Goal: Task Accomplishment & Management: Use online tool/utility

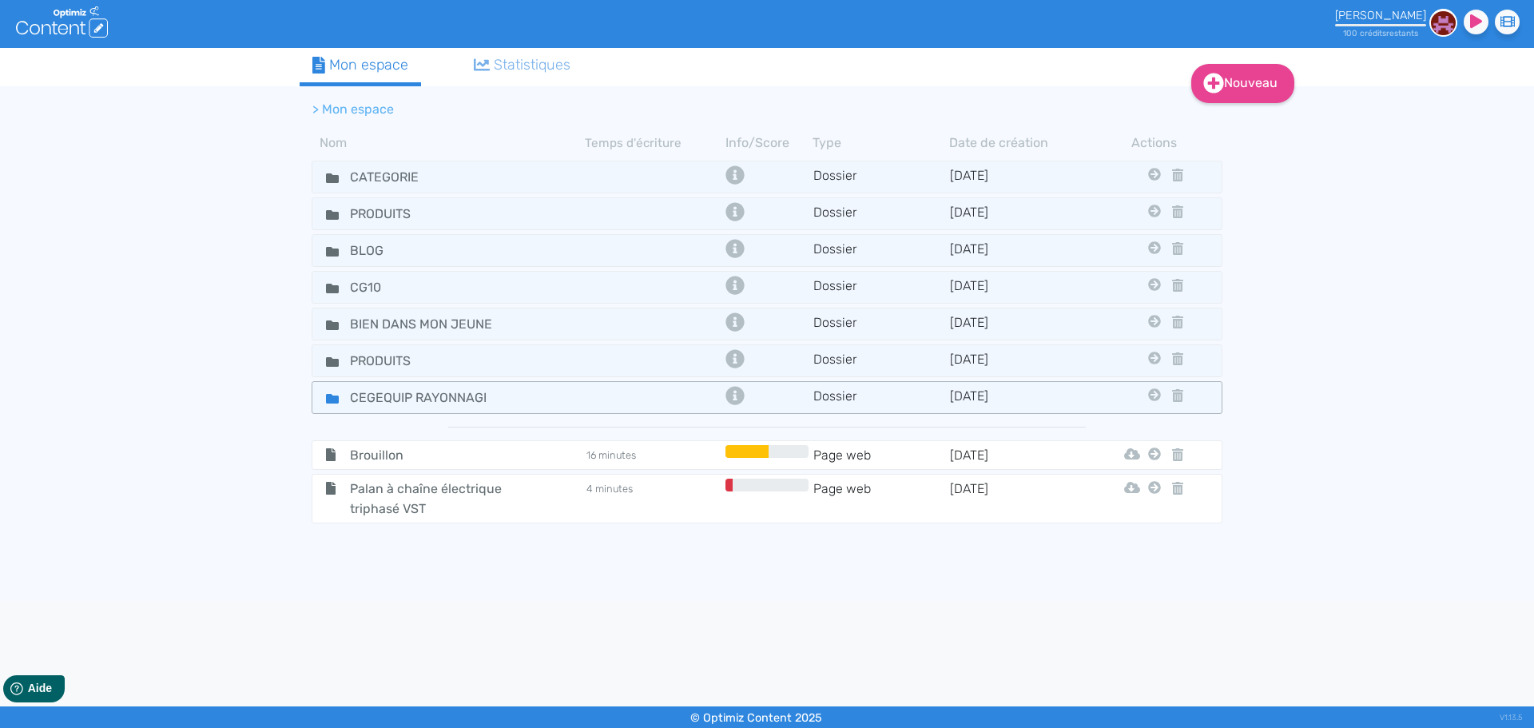
click at [575, 395] on div "CEGEQUIP RAYONNAGE" at bounding box center [449, 397] width 270 height 23
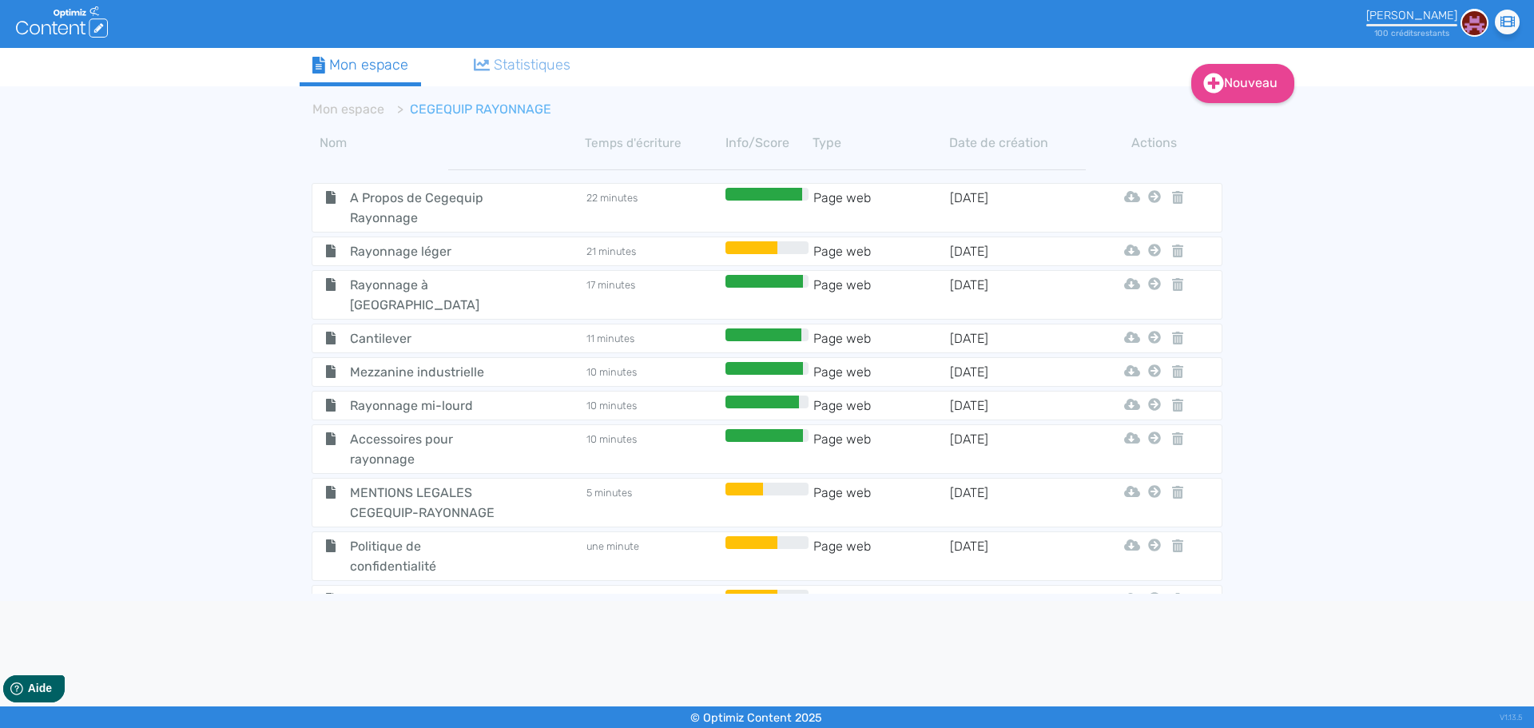
click at [491, 258] on span "Rayonnage léger" at bounding box center [428, 251] width 180 height 20
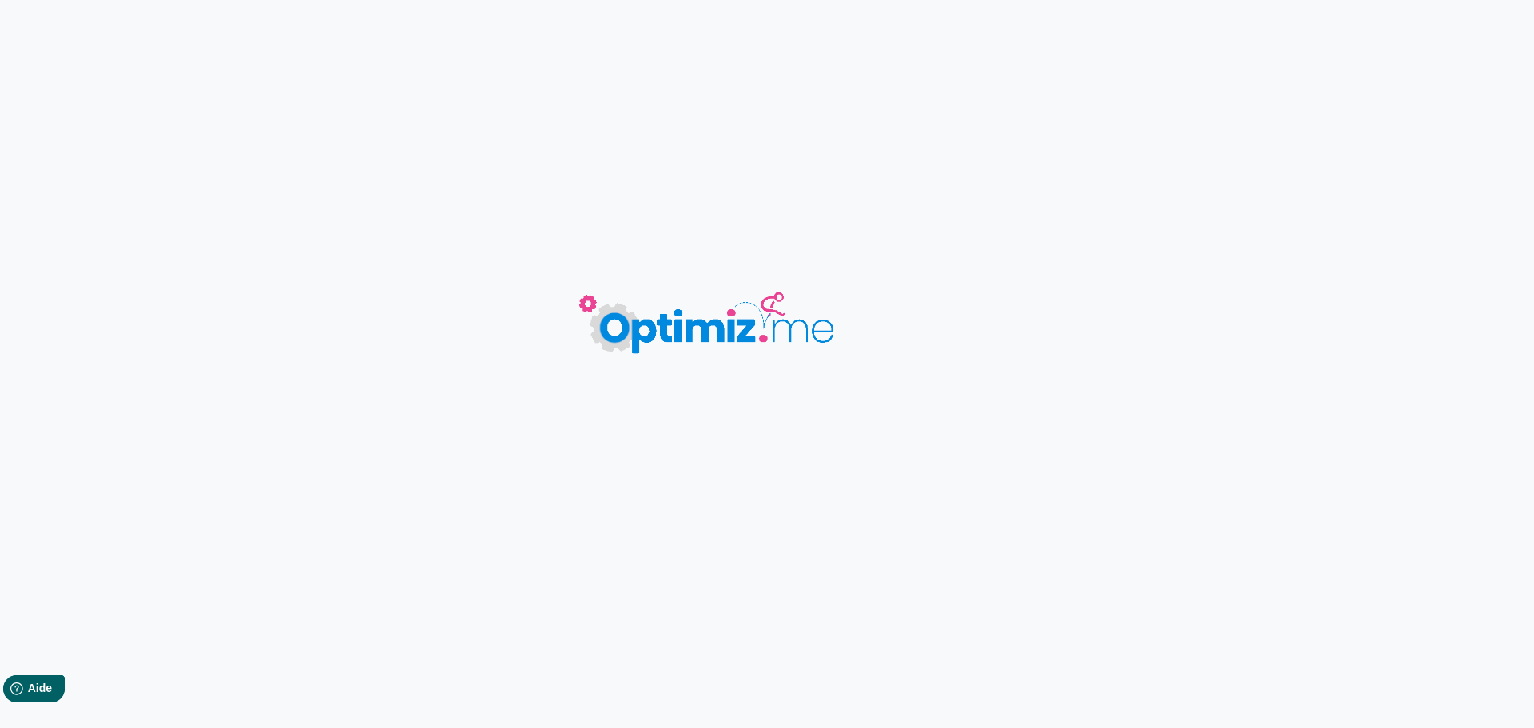
type input "Rayonnage léger"
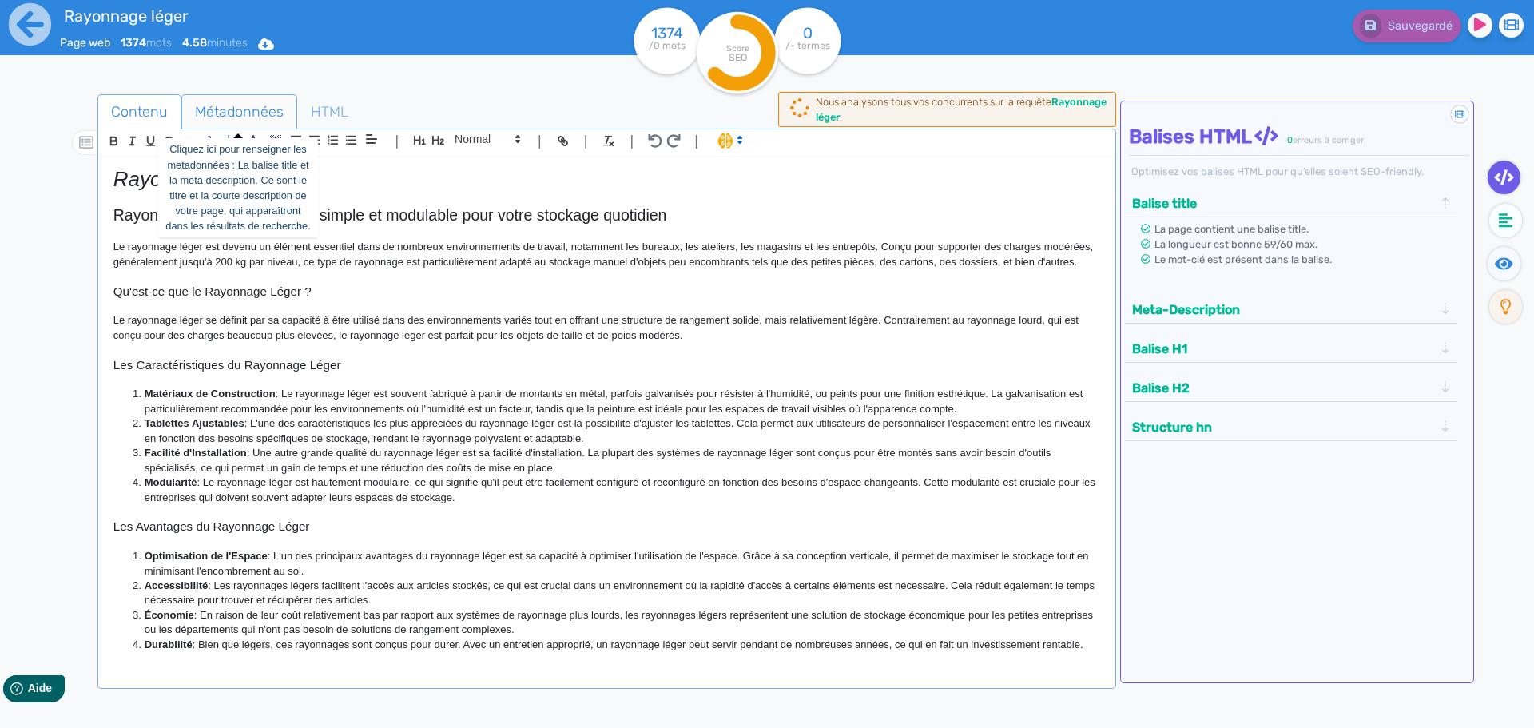
click at [260, 109] on span "Métadonnées" at bounding box center [239, 111] width 114 height 43
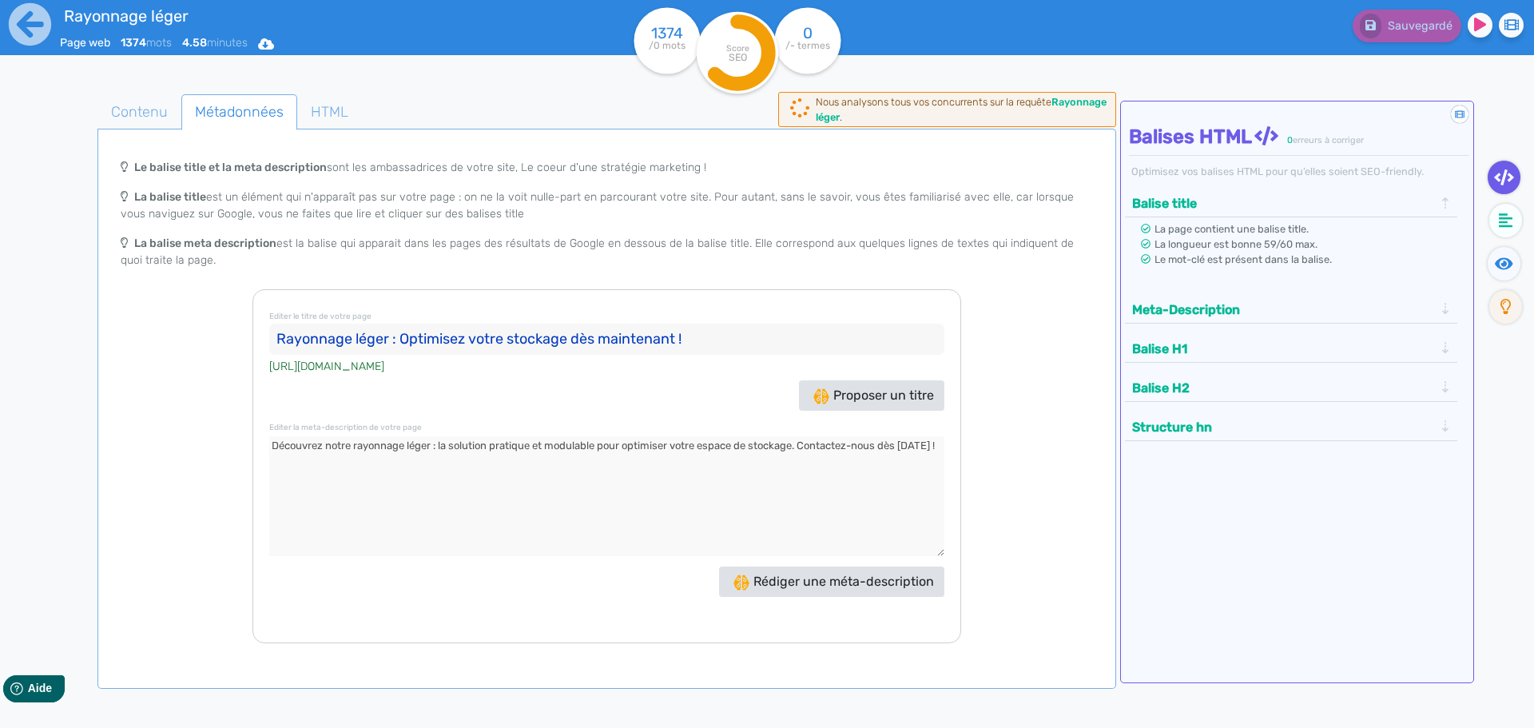
drag, startPoint x: 698, startPoint y: 344, endPoint x: 145, endPoint y: 327, distance: 553.0
click at [145, 327] on div "Le balise title et la meta description sont les ambassadrices de votre site, Le…" at bounding box center [607, 397] width 1012 height 492
drag, startPoint x: 426, startPoint y: 468, endPoint x: 185, endPoint y: 429, distance: 244.4
click at [185, 429] on div "Le balise title et la meta description sont les ambassadrices de votre site, Le…" at bounding box center [607, 397] width 1012 height 492
drag, startPoint x: 689, startPoint y: 341, endPoint x: 160, endPoint y: 331, distance: 529.6
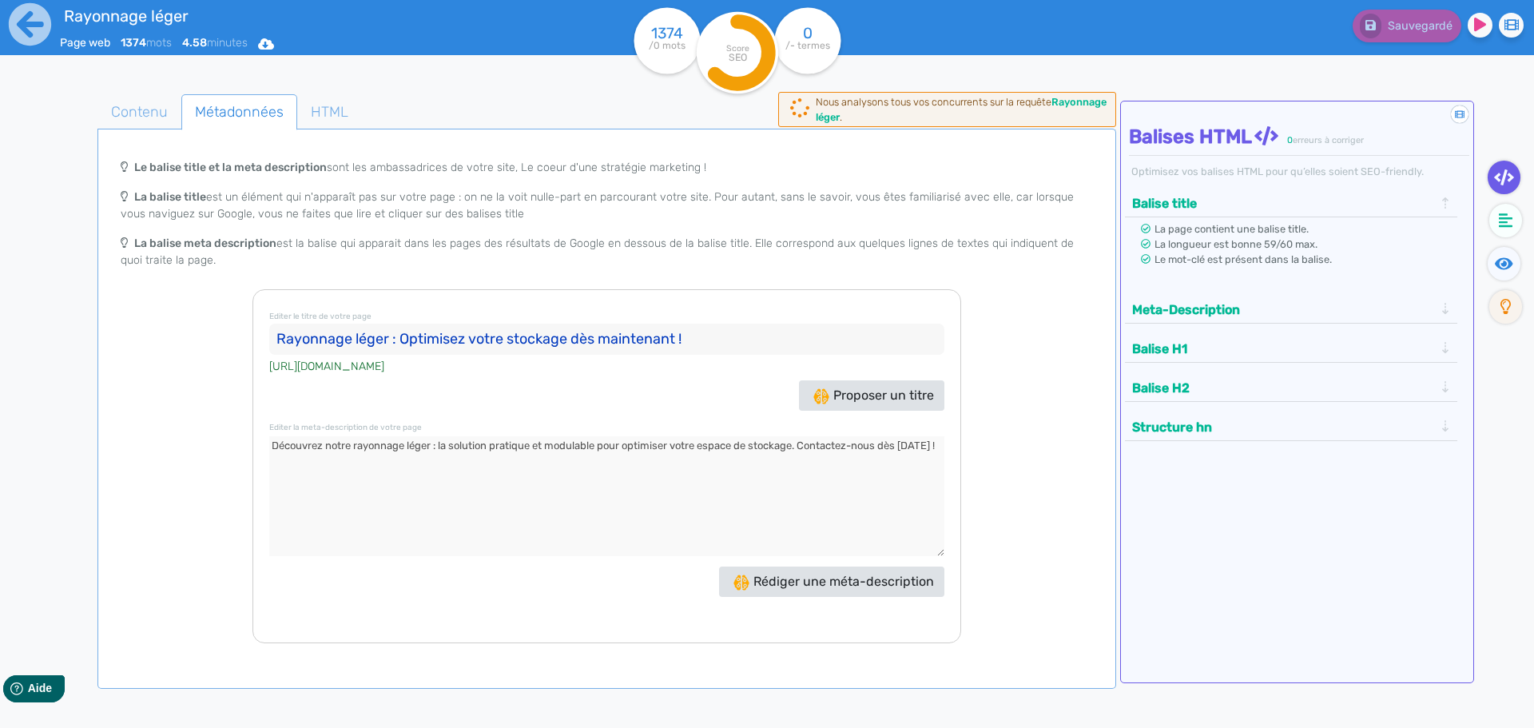
click at [160, 331] on div "Le balise title et la meta description sont les ambassadrices de votre site, Le…" at bounding box center [607, 397] width 1012 height 492
click at [28, 21] on icon at bounding box center [30, 24] width 42 height 42
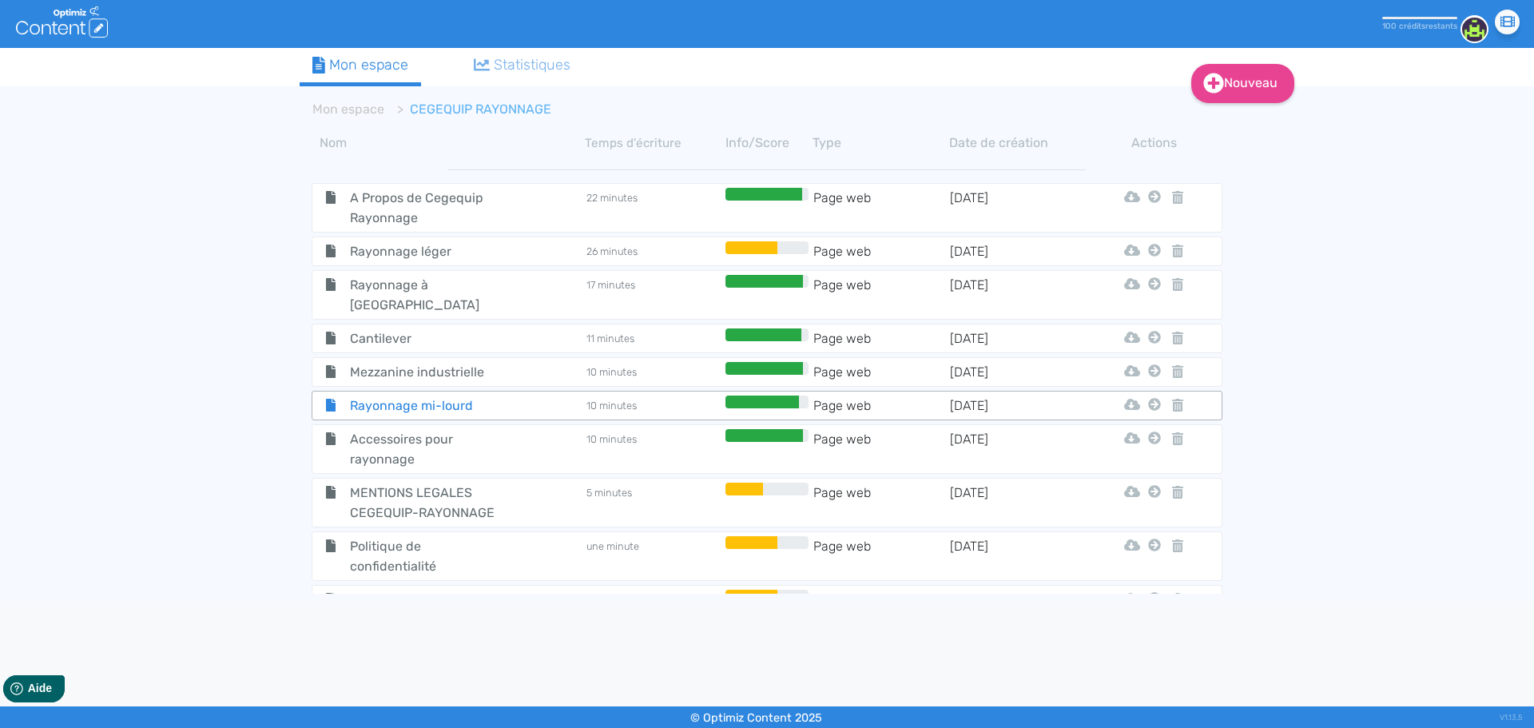
click at [462, 395] on span "Rayonnage mi-lourd" at bounding box center [428, 405] width 180 height 20
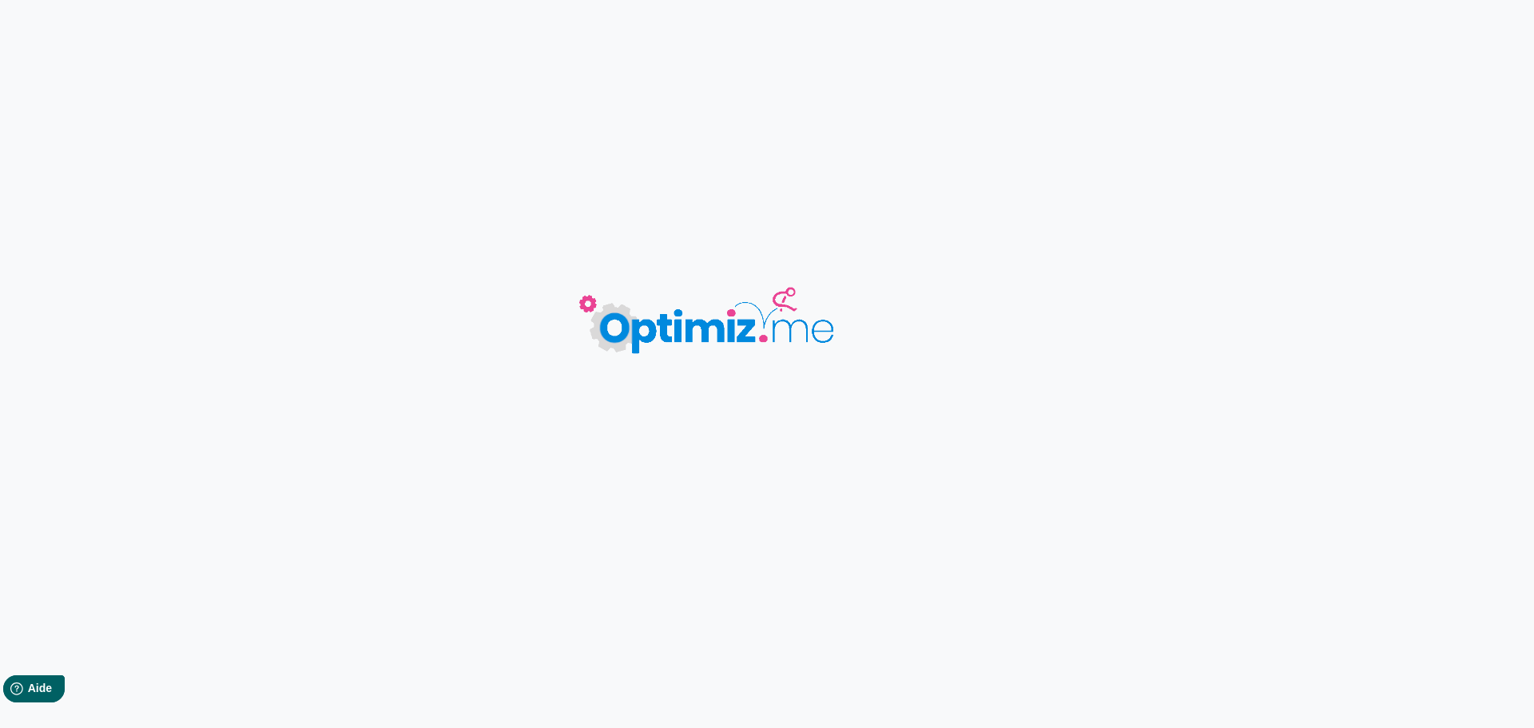
type input "Rayonnage mi-lourd"
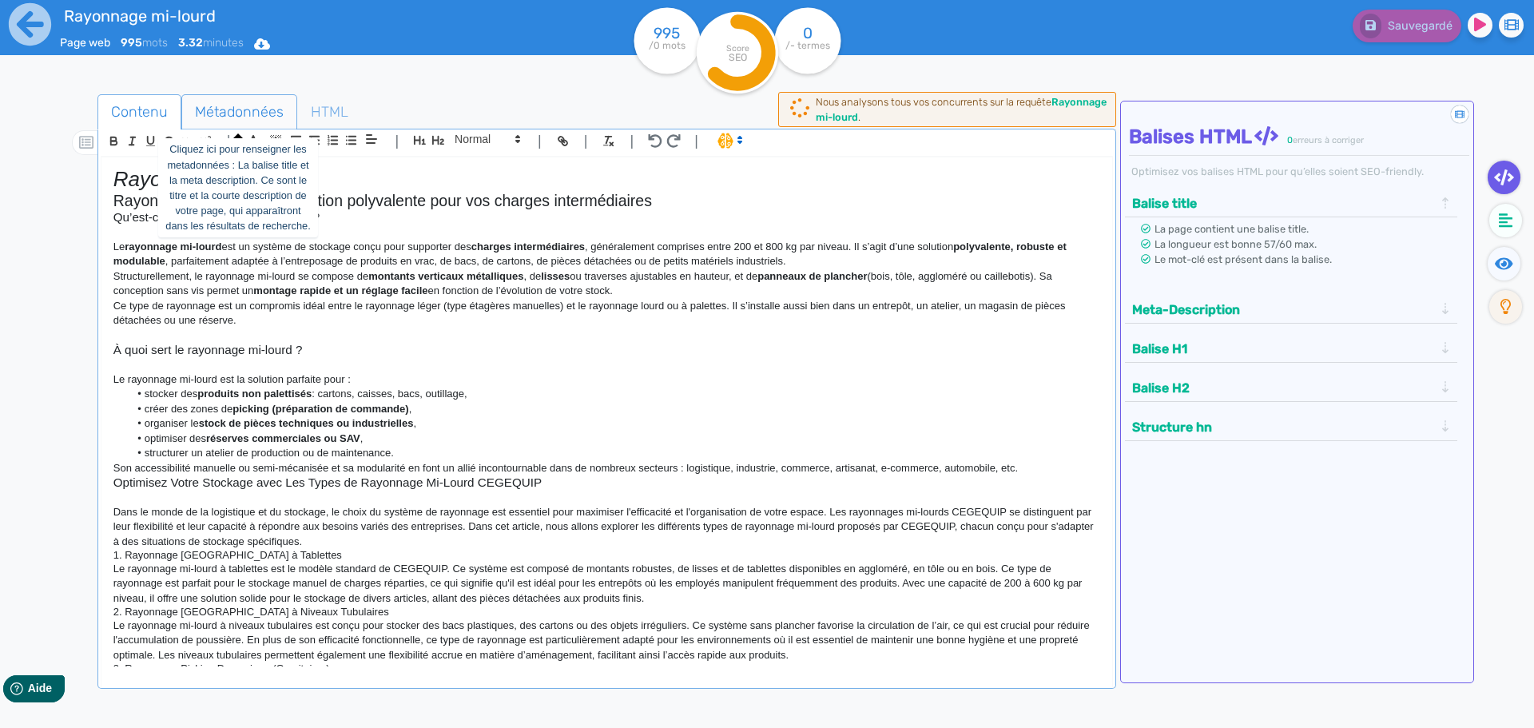
click at [235, 109] on span "Métadonnées" at bounding box center [239, 111] width 114 height 43
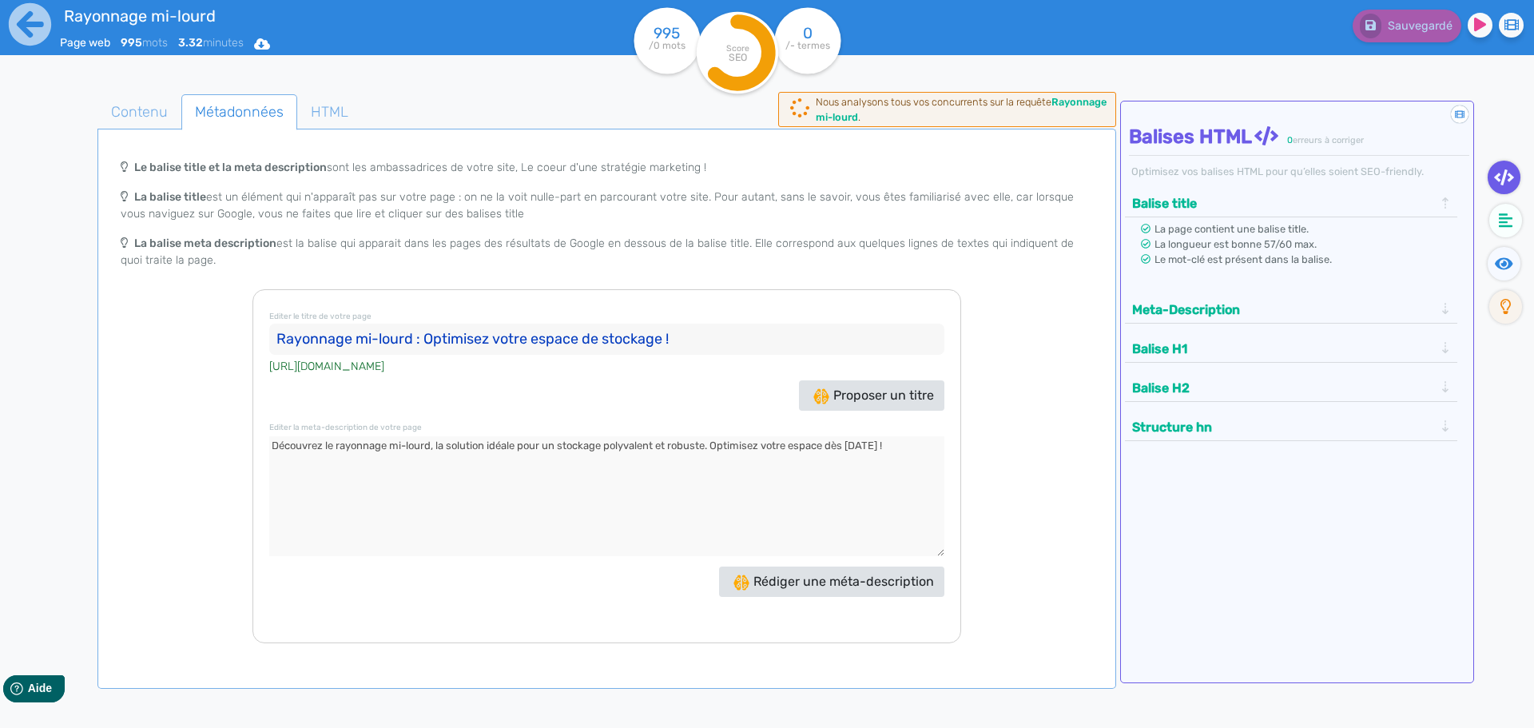
drag, startPoint x: 685, startPoint y: 341, endPoint x: 111, endPoint y: 327, distance: 574.4
click at [111, 327] on div "Le balise title et la meta description sont les ambassadrices de votre site, Le…" at bounding box center [607, 397] width 1012 height 492
drag, startPoint x: 915, startPoint y: 450, endPoint x: 212, endPoint y: 435, distance: 703.9
click at [212, 435] on div "Le balise title et la meta description sont les ambassadrices de votre site, Le…" at bounding box center [607, 397] width 1012 height 492
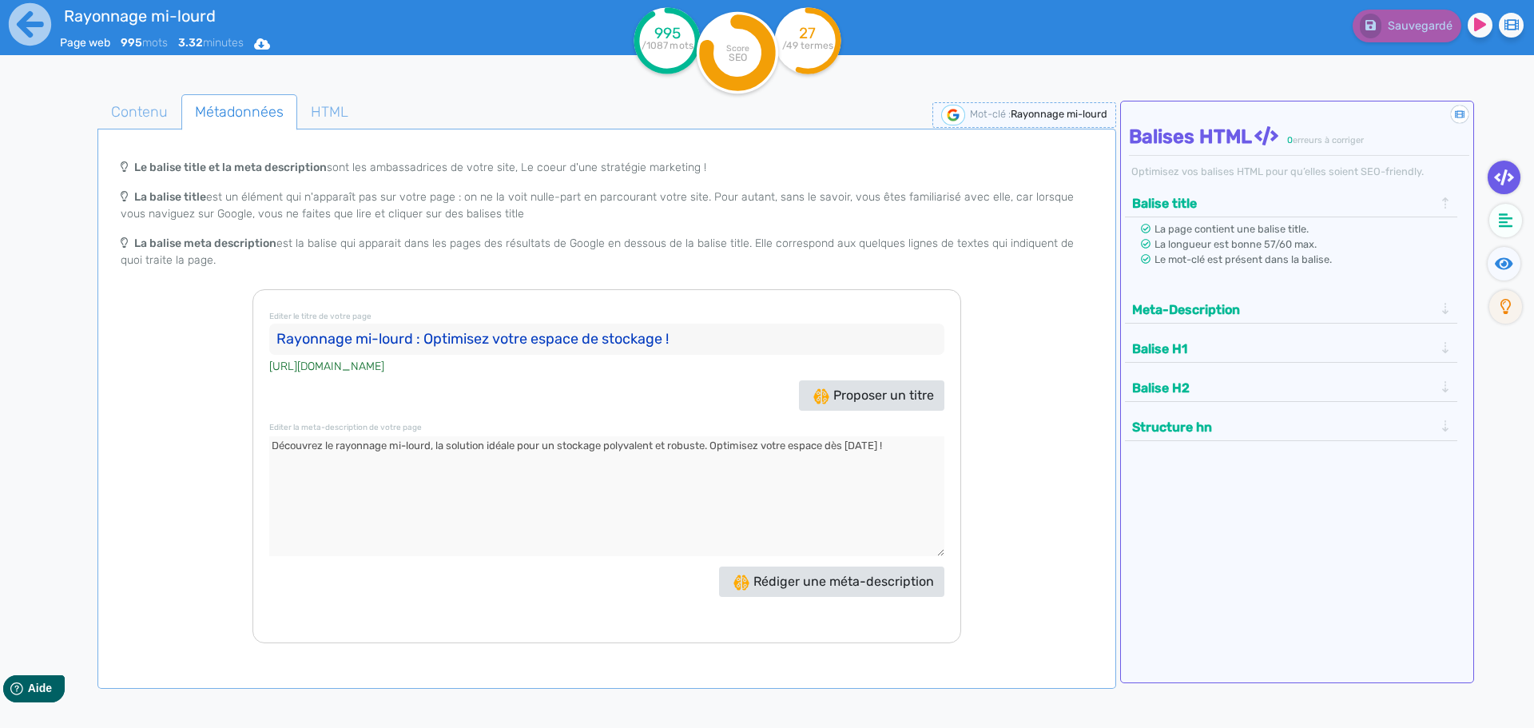
click at [808, 49] on tspan "/49 termes" at bounding box center [807, 45] width 51 height 11
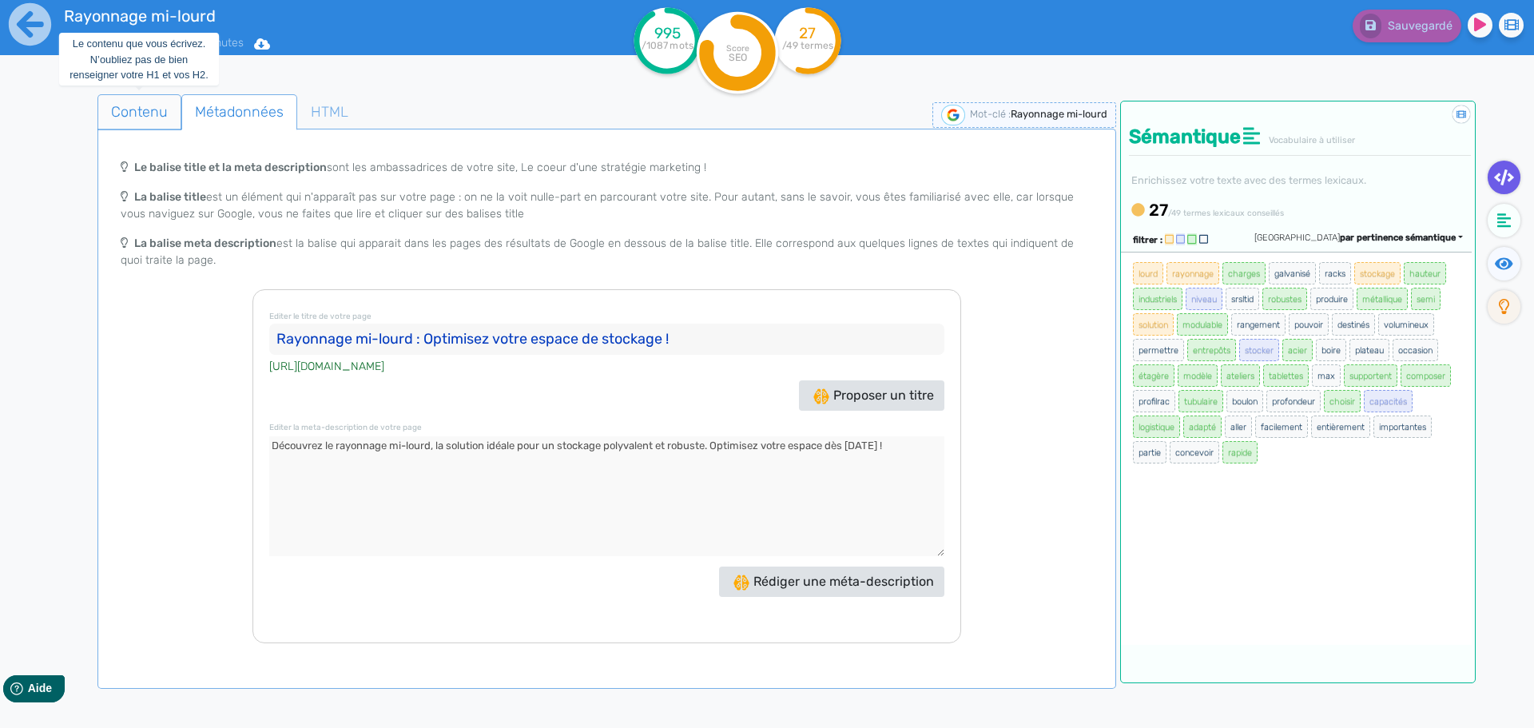
click at [119, 101] on span "Contenu" at bounding box center [139, 111] width 82 height 43
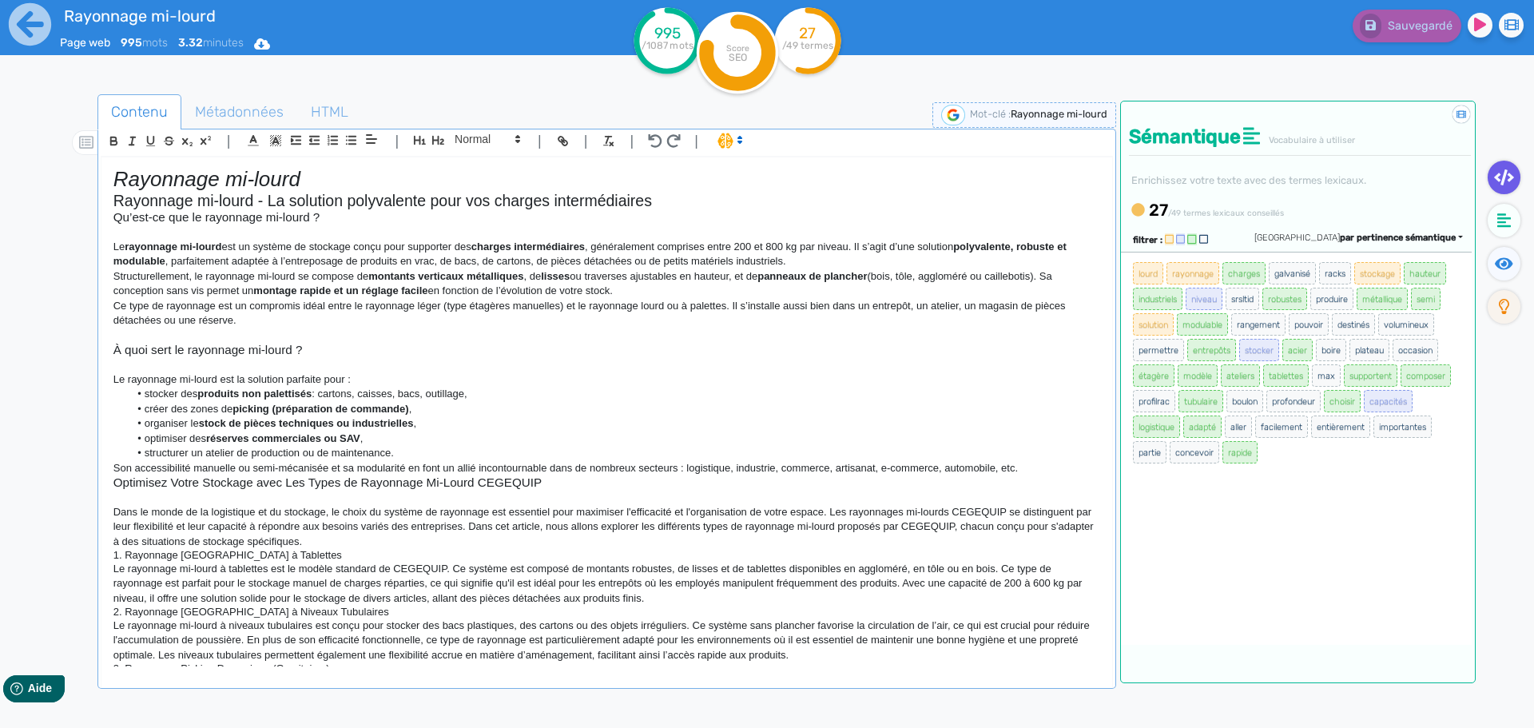
drag, startPoint x: 1274, startPoint y: 452, endPoint x: 1129, endPoint y: 282, distance: 223.3
click at [1129, 282] on div "lourd rayonnage charges galvanisé racks stockage hauteur industriels niveau srs…" at bounding box center [1296, 448] width 351 height 393
click at [28, 18] on icon at bounding box center [30, 24] width 44 height 44
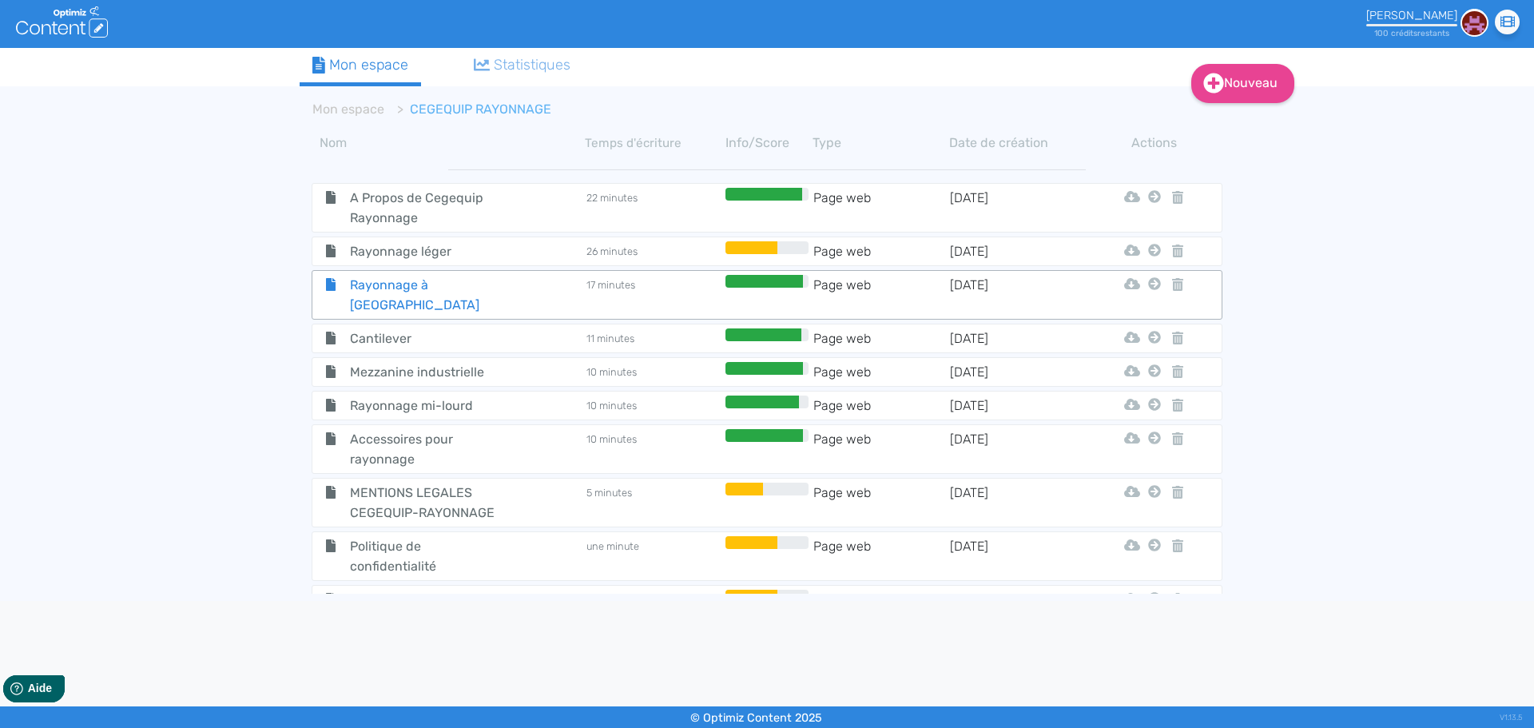
click at [395, 282] on span "Rayonnage à [GEOGRAPHIC_DATA]" at bounding box center [428, 295] width 180 height 40
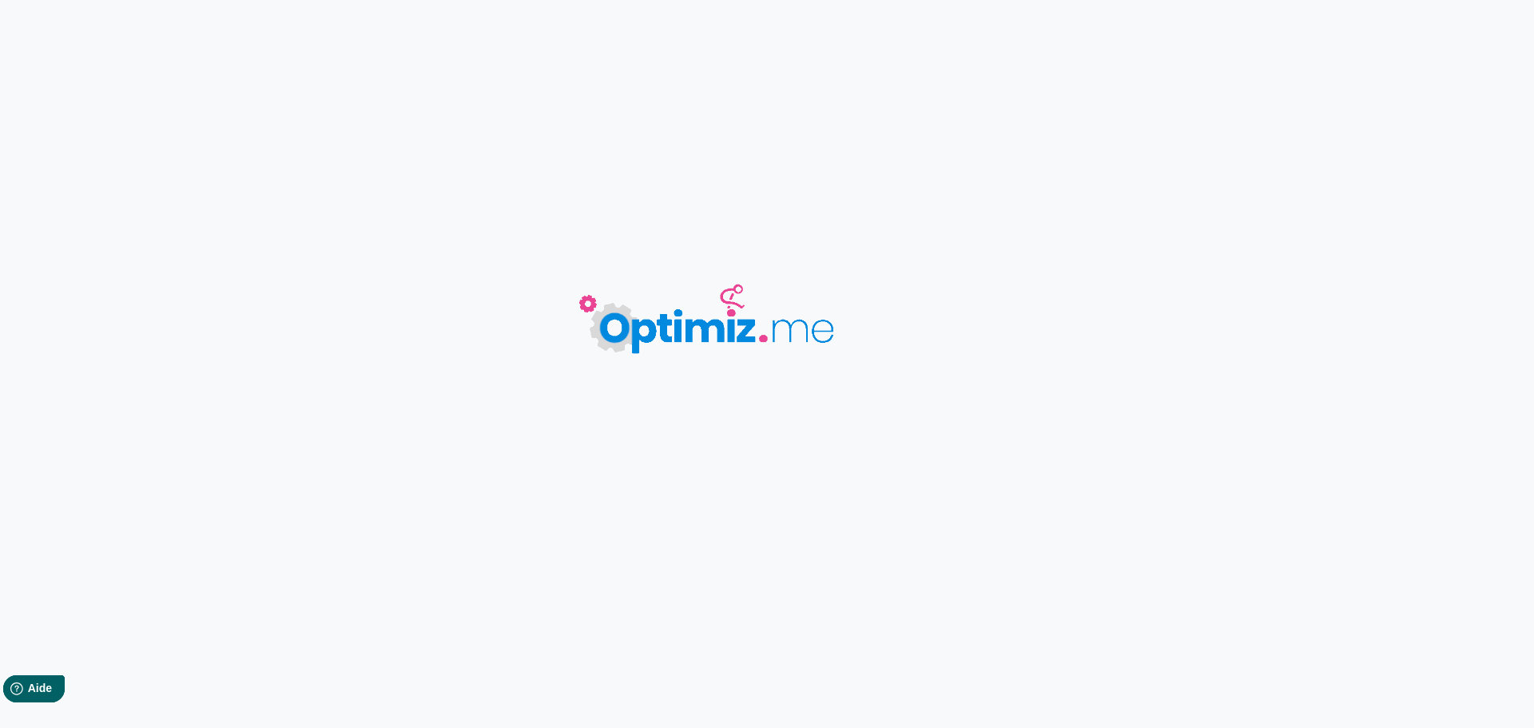
type input "Rayonnage à [GEOGRAPHIC_DATA]"
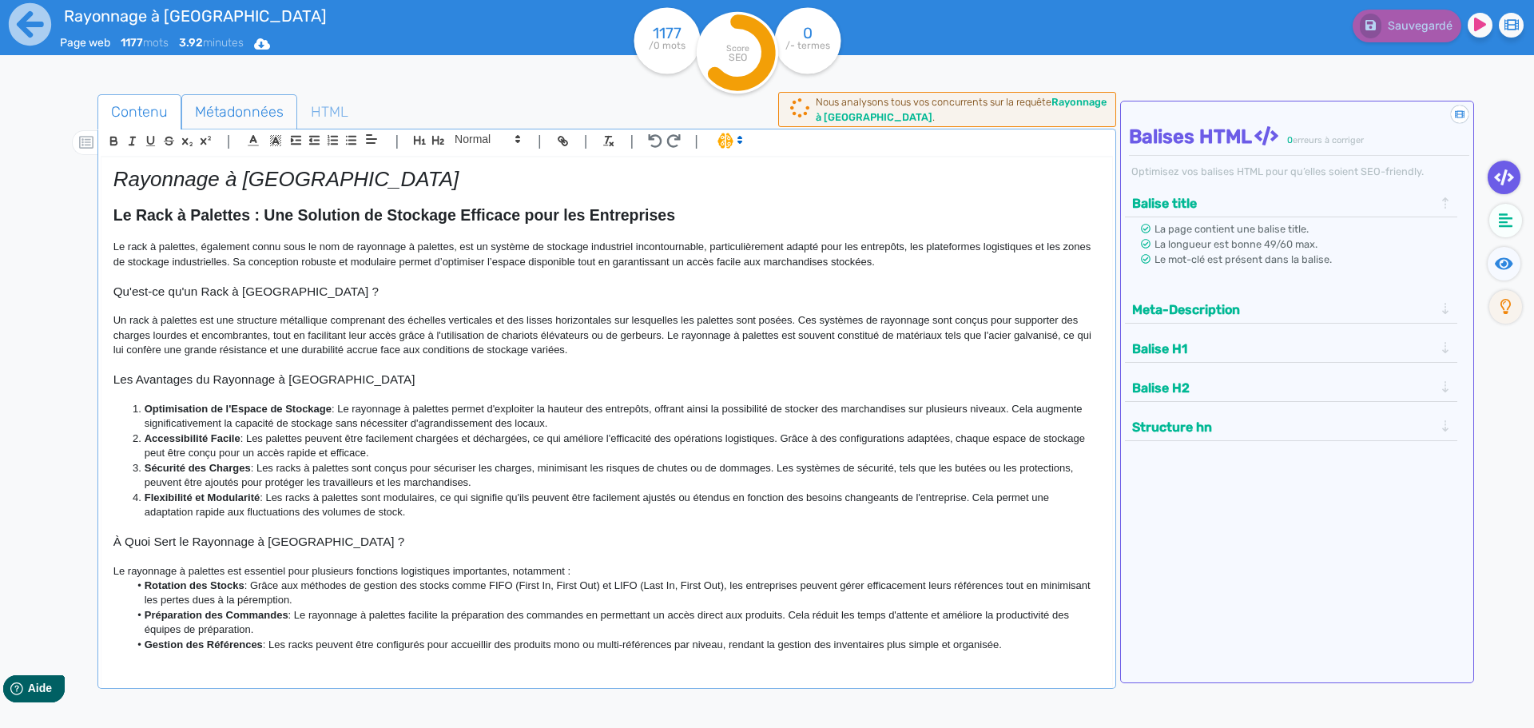
click at [234, 107] on span "Métadonnées" at bounding box center [239, 111] width 114 height 43
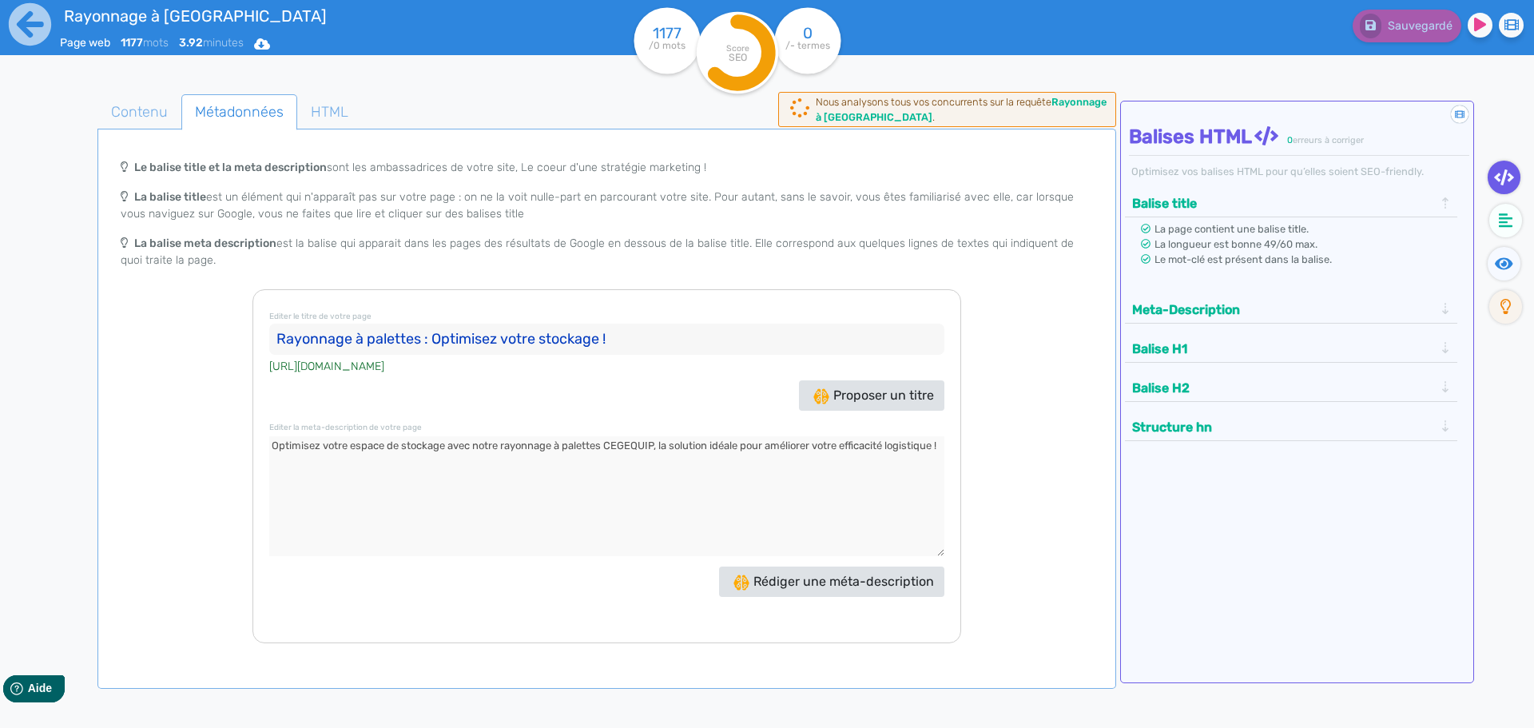
drag, startPoint x: 628, startPoint y: 333, endPoint x: 30, endPoint y: 322, distance: 597.6
click at [31, 322] on div "Rayonnage à palettes Page web 1177 mots 3.92 minutes Html Pdf Word 1177 /0 mots…" at bounding box center [767, 414] width 1534 height 828
click at [429, 450] on textarea at bounding box center [606, 496] width 675 height 120
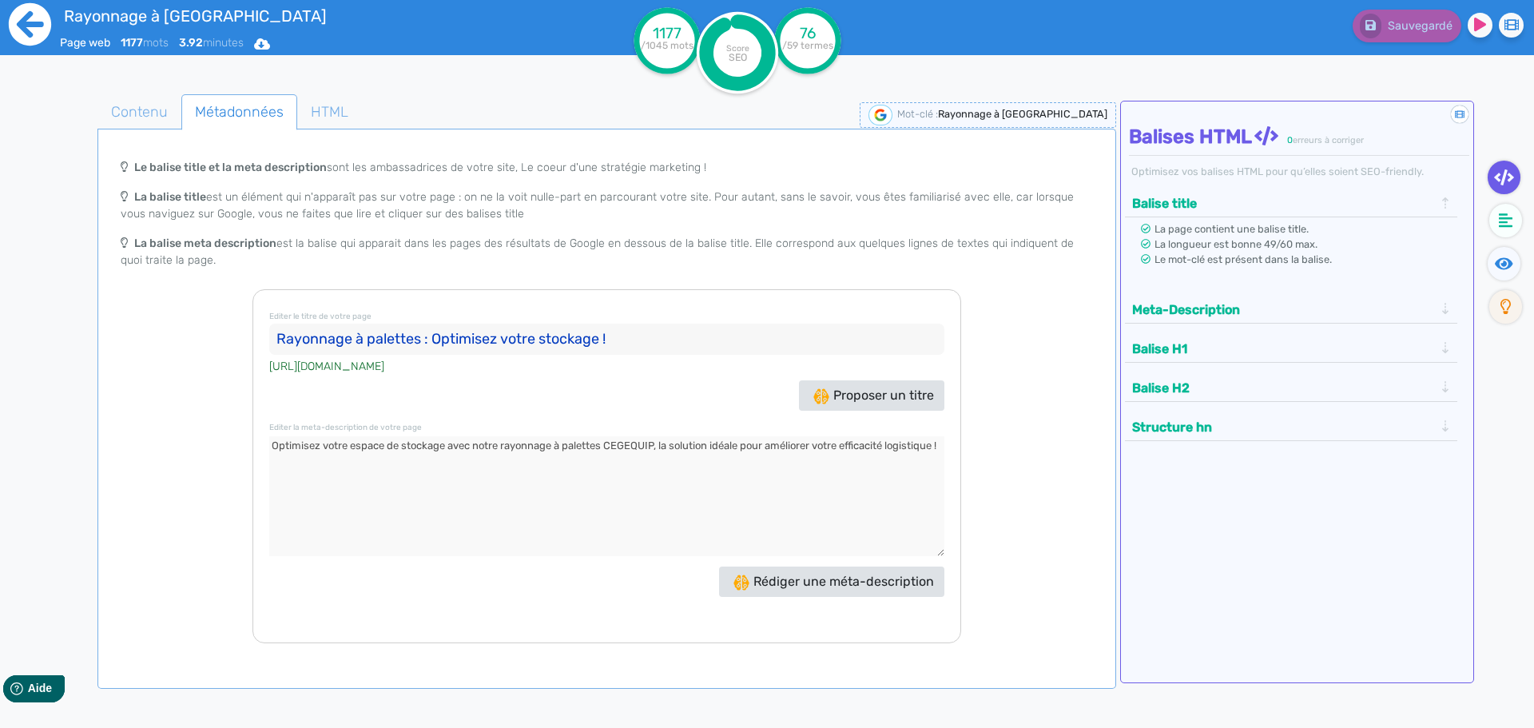
click at [22, 28] on icon at bounding box center [30, 24] width 44 height 44
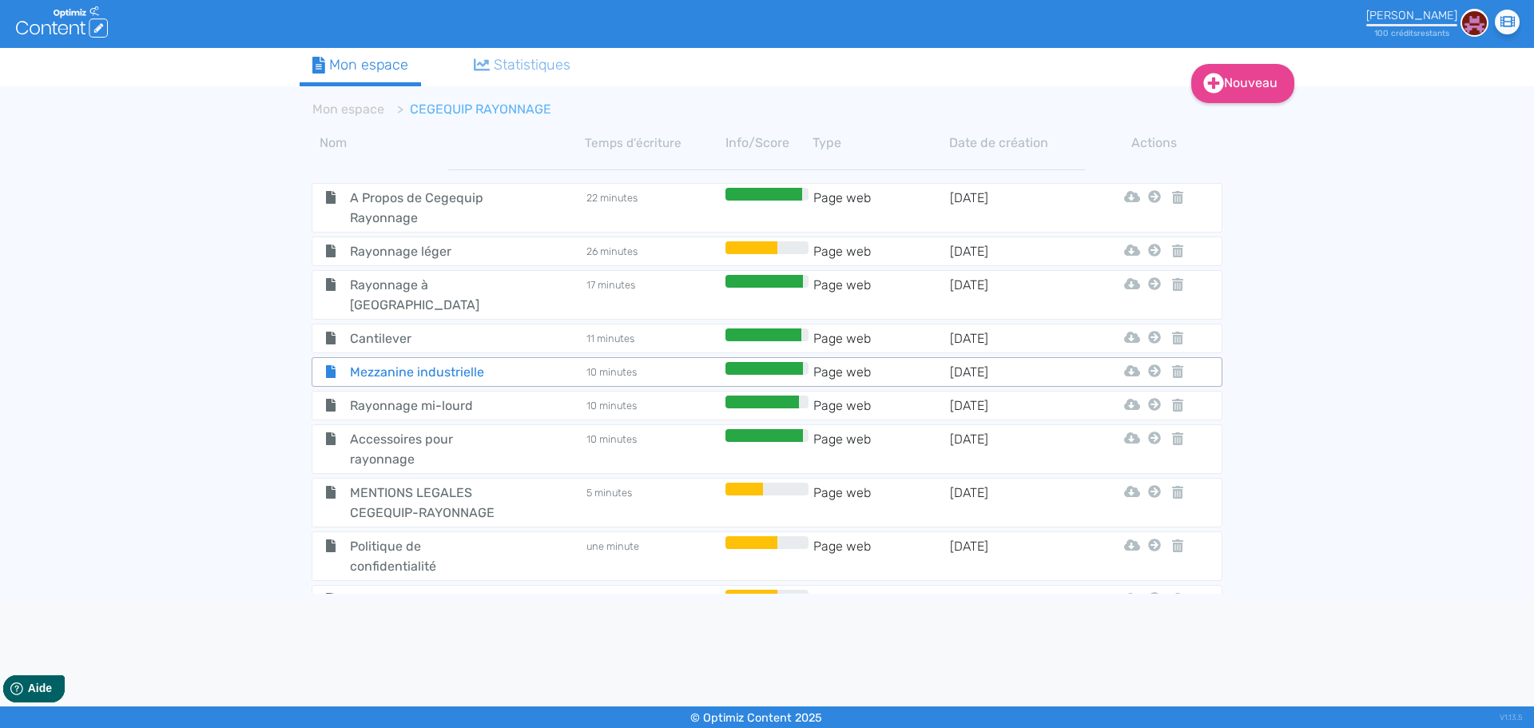
click at [435, 362] on span "Mezzanine industrielle" at bounding box center [428, 372] width 180 height 20
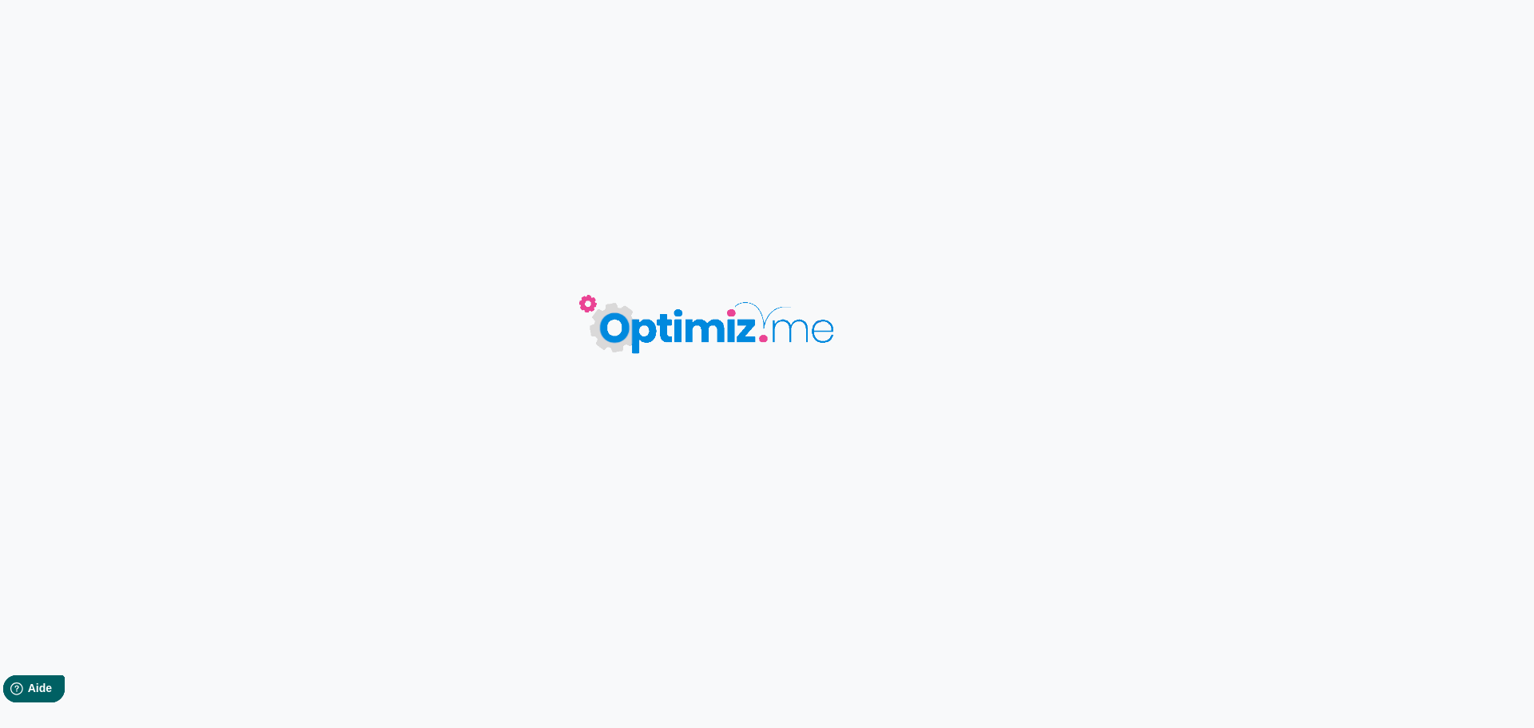
type input "Mezzanine industrielle"
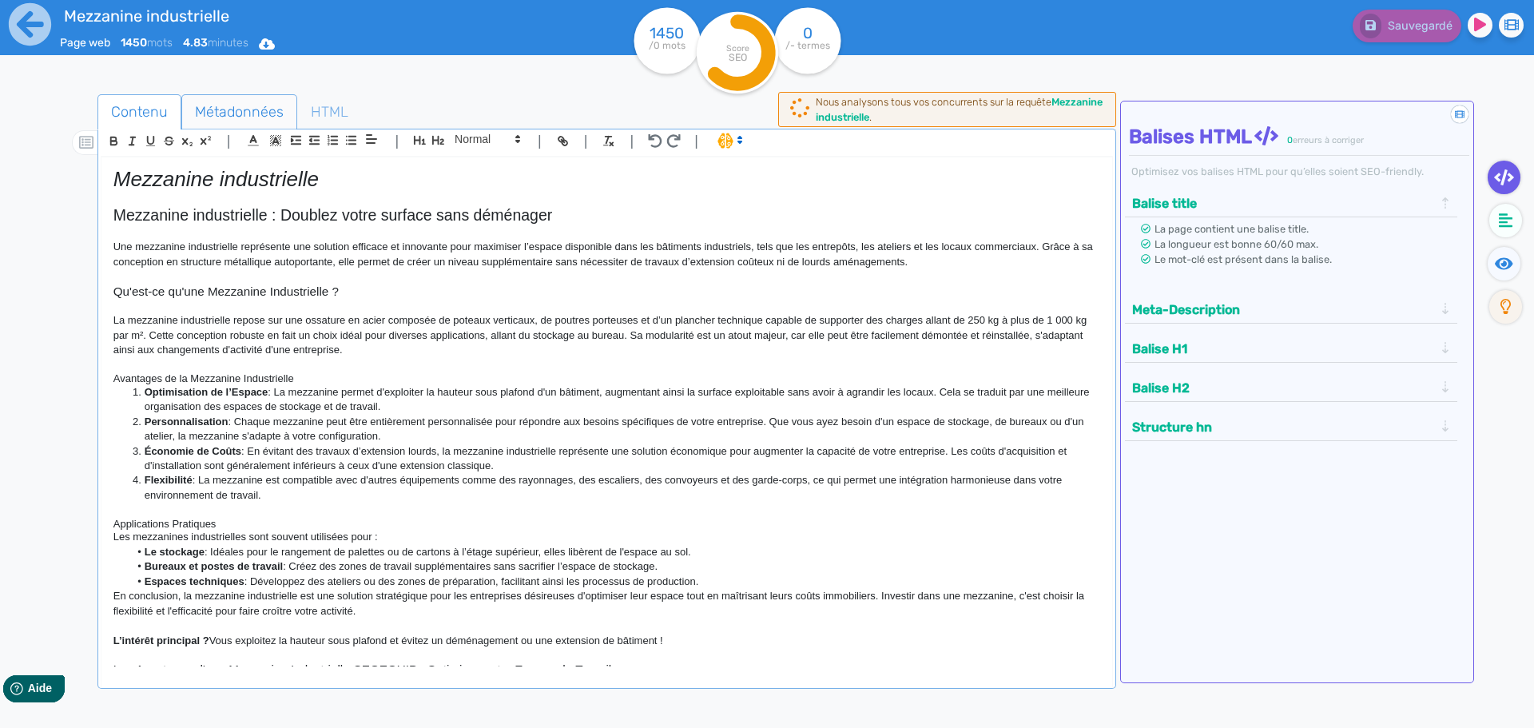
click at [242, 119] on span "Métadonnées" at bounding box center [239, 111] width 114 height 43
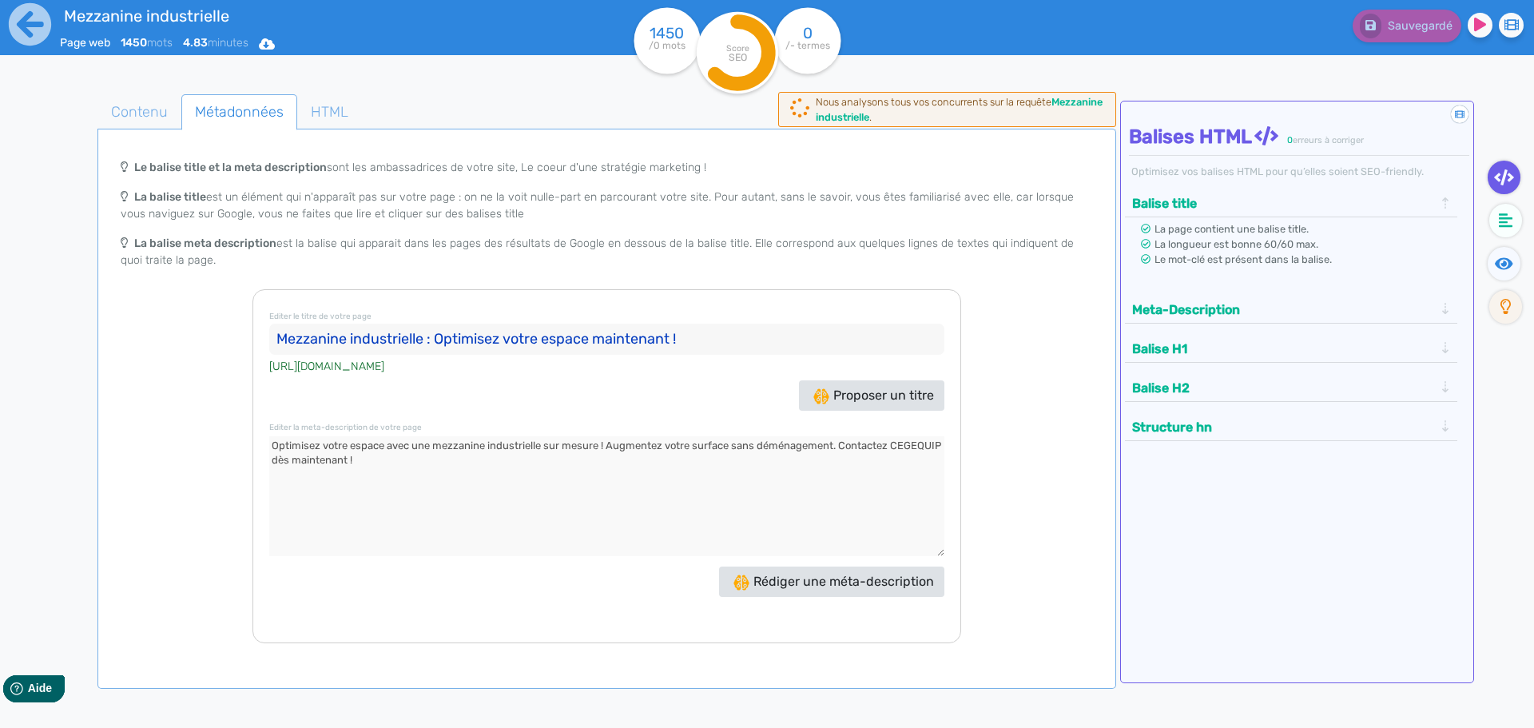
drag, startPoint x: 687, startPoint y: 341, endPoint x: 133, endPoint y: 315, distance: 554.1
click at [134, 316] on div "Le balise title et la meta description sont les ambassadrices de votre site, Le…" at bounding box center [607, 397] width 1012 height 492
drag, startPoint x: 491, startPoint y: 484, endPoint x: 215, endPoint y: 423, distance: 282.9
click at [215, 423] on div "Le balise title et la meta description sont les ambassadrices de votre site, Le…" at bounding box center [607, 397] width 1012 height 492
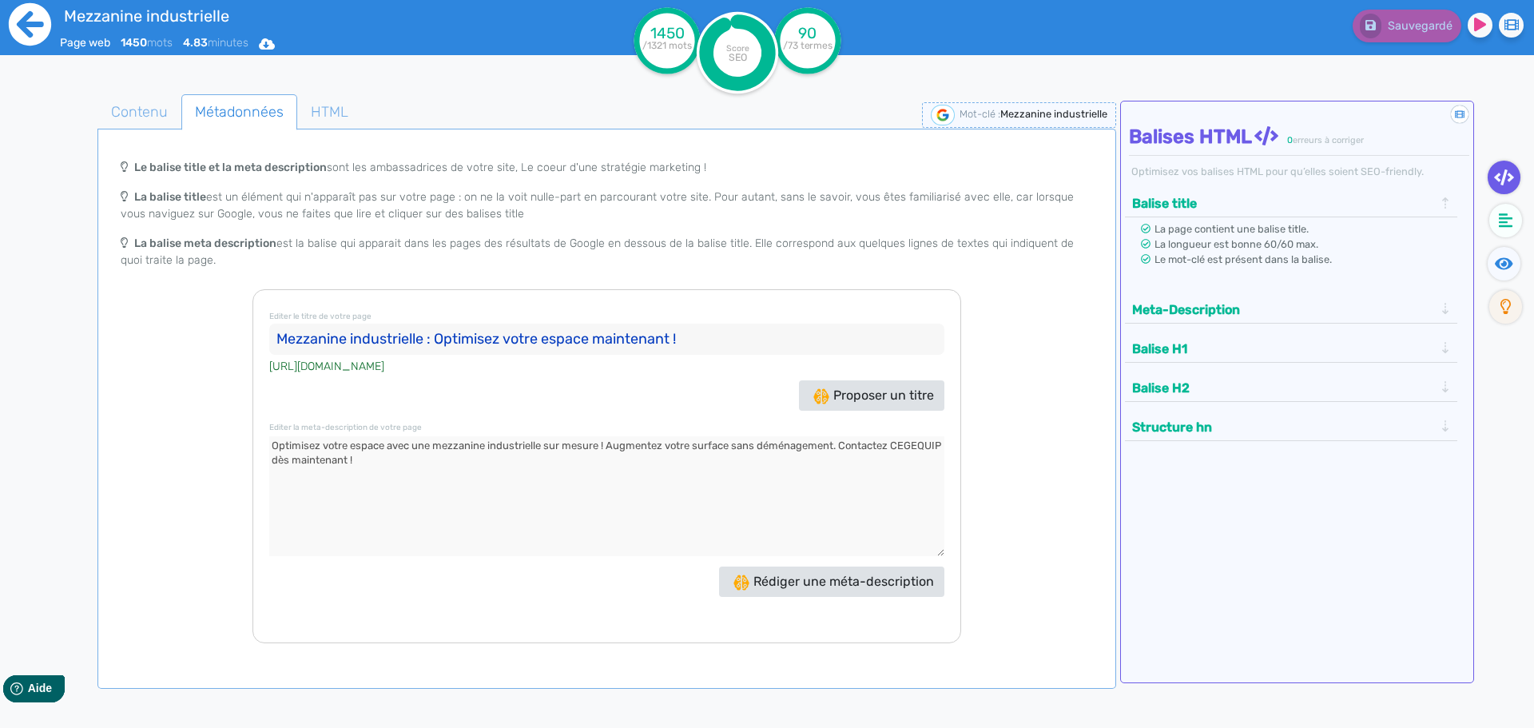
click at [39, 22] on icon at bounding box center [30, 24] width 44 height 44
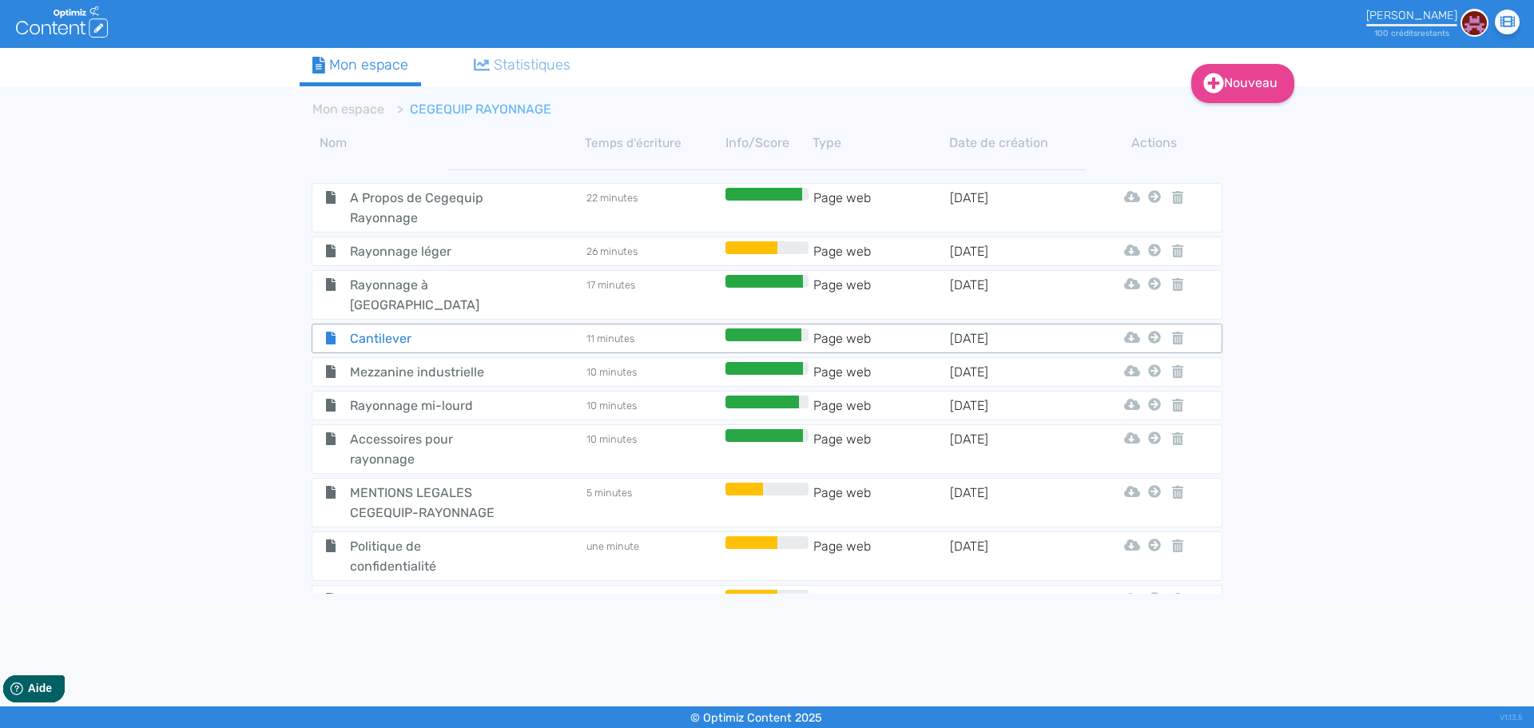
click at [385, 328] on span "Cantilever" at bounding box center [428, 338] width 180 height 20
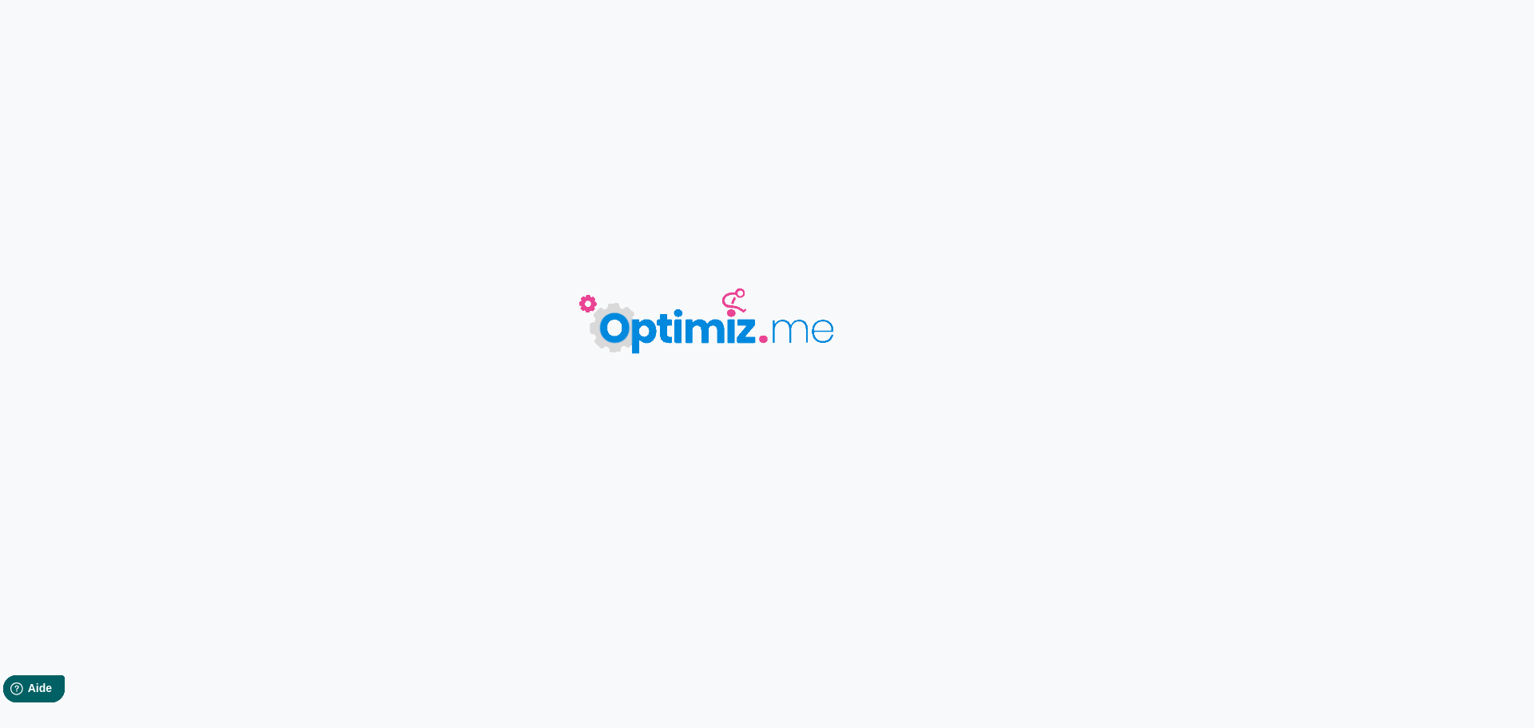
type input "Cantilever"
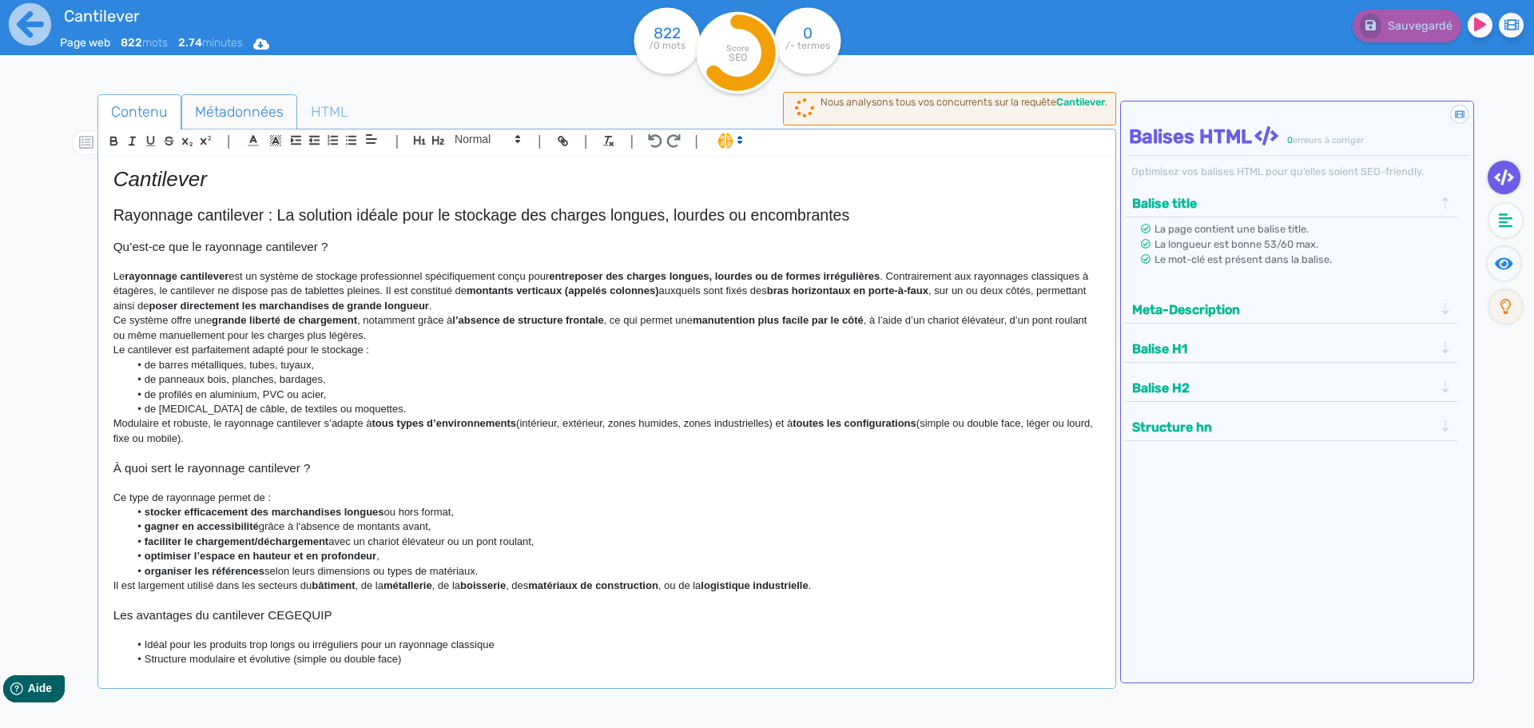
click at [194, 111] on span "Métadonnées" at bounding box center [239, 111] width 114 height 43
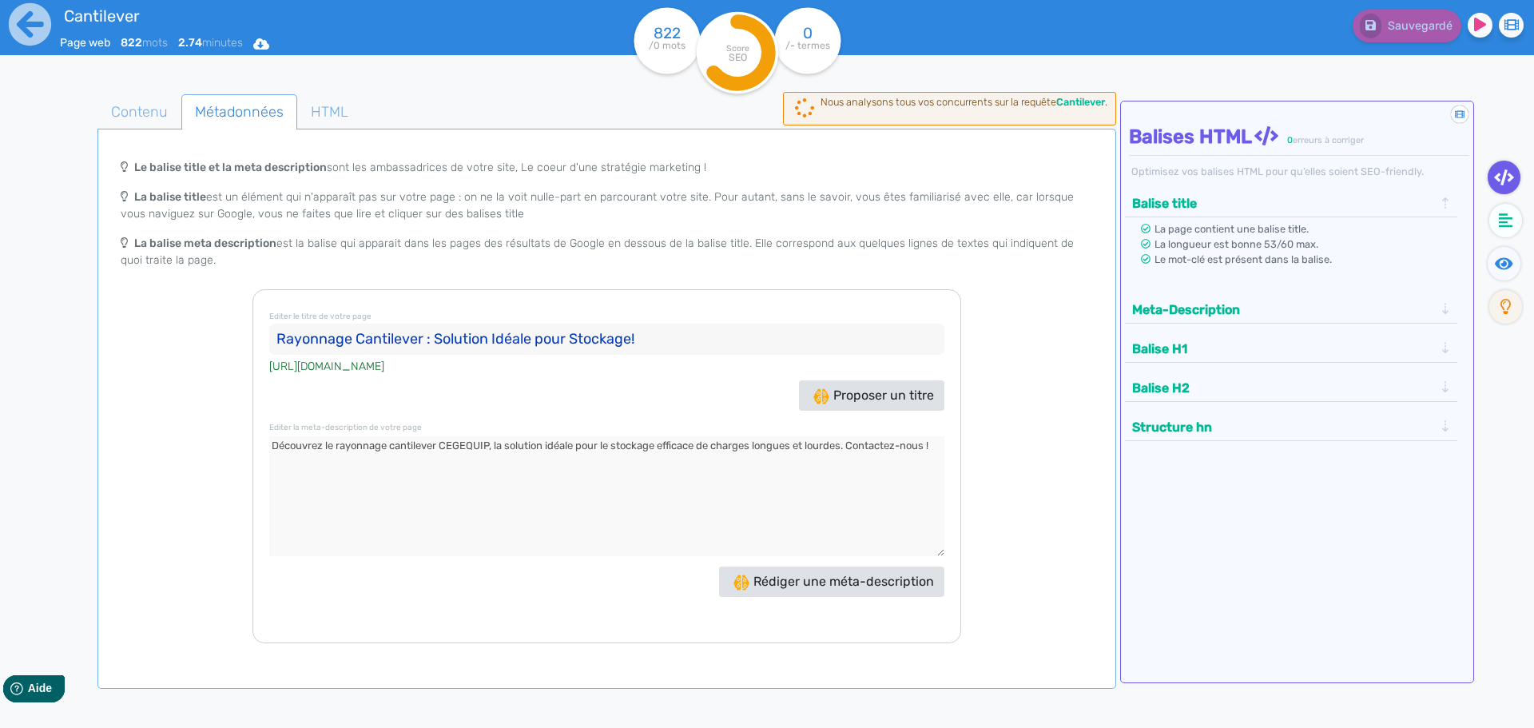
drag, startPoint x: 699, startPoint y: 335, endPoint x: 141, endPoint y: 340, distance: 557.5
click at [141, 340] on div "Le balise title et la meta description sont les ambassadrices de votre site, Le…" at bounding box center [607, 397] width 1012 height 492
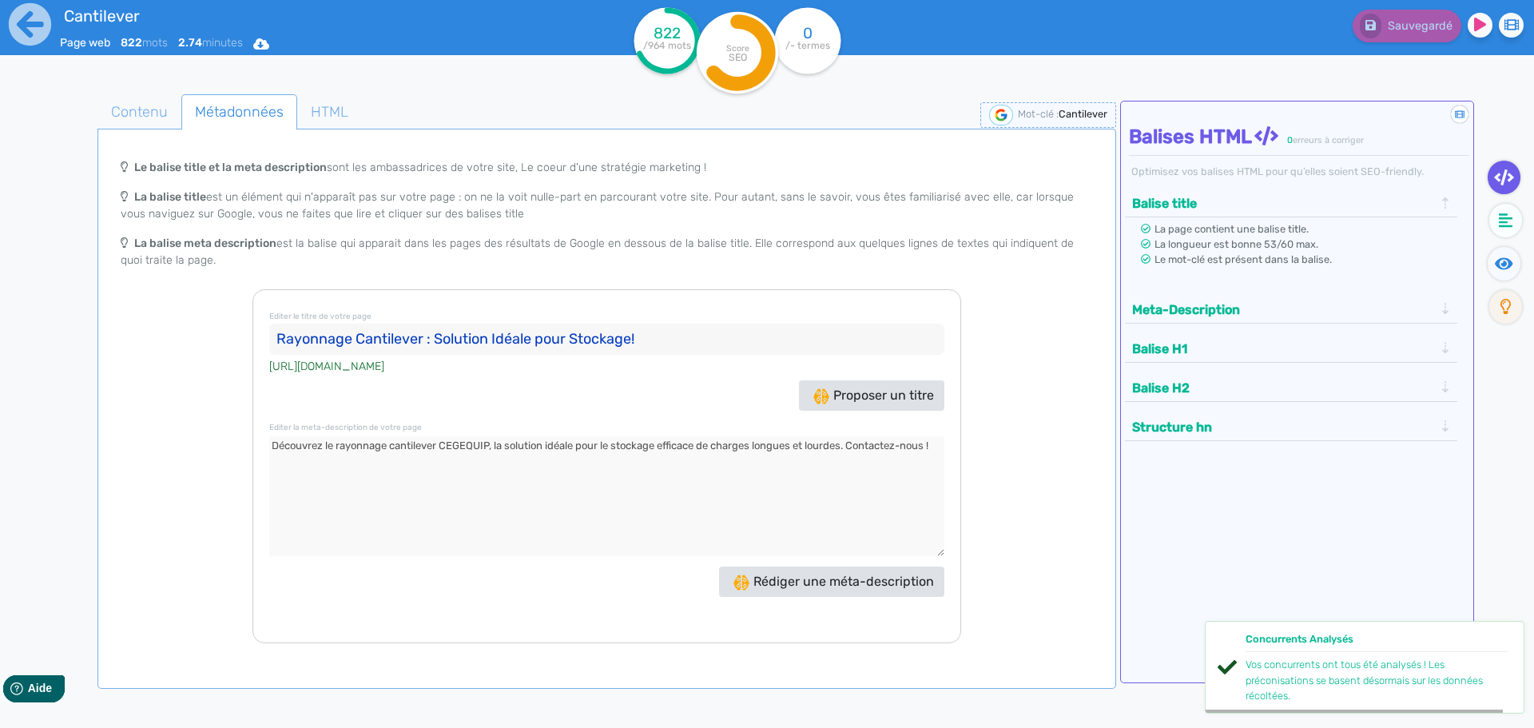
click at [503, 435] on div "Editer le titre de votre page Rayonnage Cantilever : Solution Idéale pour Stock…" at bounding box center [606, 466] width 708 height 354
click at [505, 446] on textarea at bounding box center [606, 496] width 675 height 120
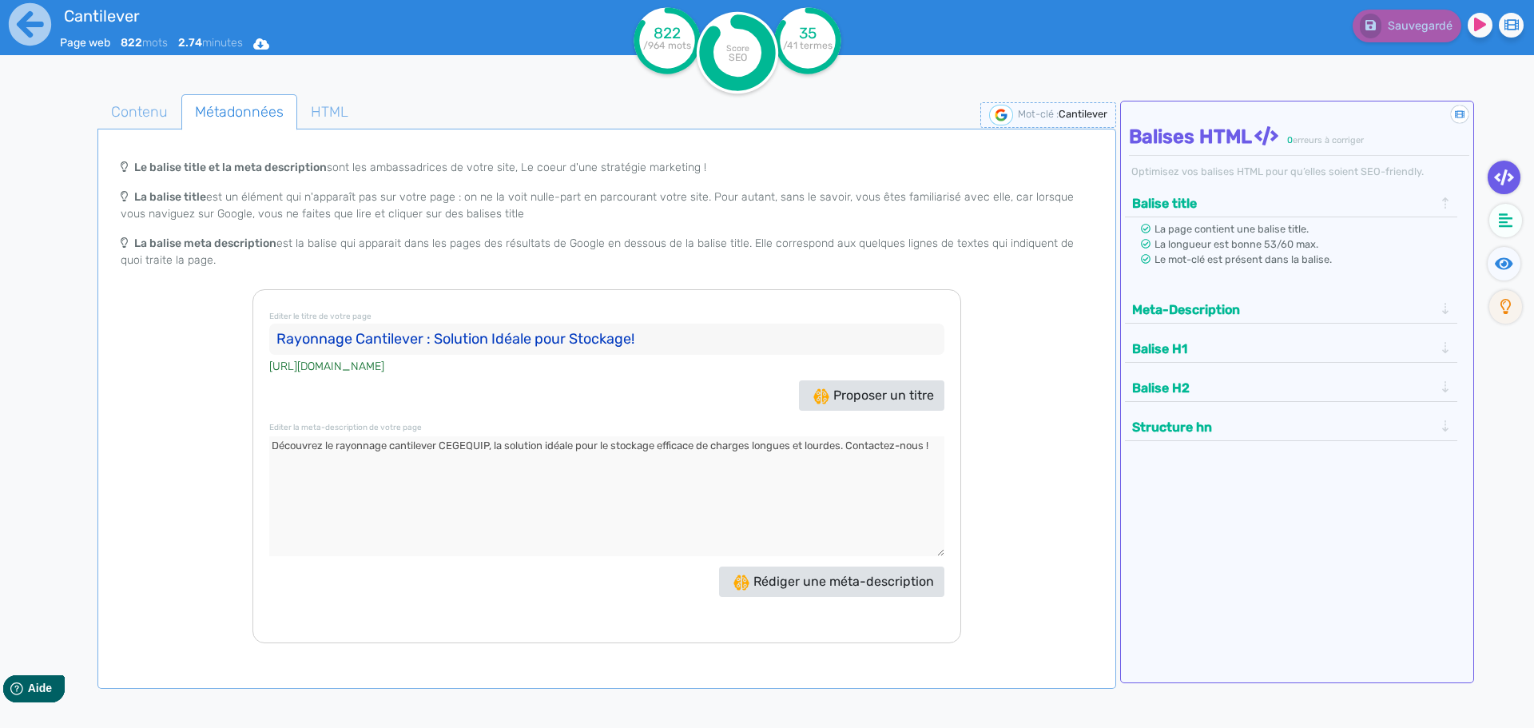
drag, startPoint x: 655, startPoint y: 346, endPoint x: 46, endPoint y: 334, distance: 609.5
click at [46, 334] on div "Contenu Métadonnées HTML | | H3 H4 H5 H6 Normal | | | | Cantilever Rayonnage ca…" at bounding box center [785, 453] width 1495 height 750
click at [26, 6] on icon at bounding box center [30, 24] width 42 height 42
